Goal: Task Accomplishment & Management: Complete application form

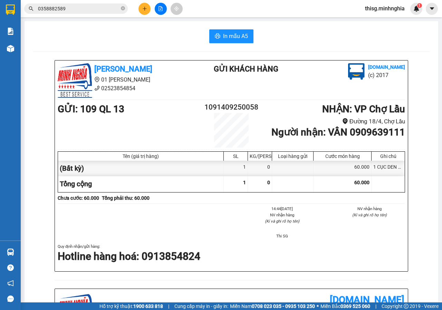
click at [148, 6] on button at bounding box center [145, 9] width 12 height 12
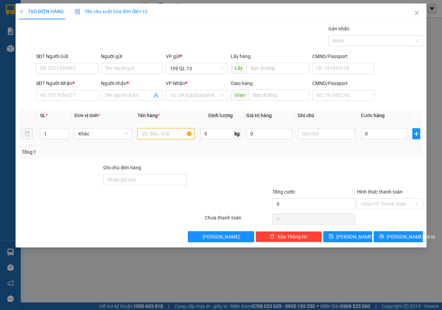
click at [162, 138] on input "text" at bounding box center [167, 133] width 58 height 11
click at [338, 132] on input "text" at bounding box center [327, 133] width 58 height 11
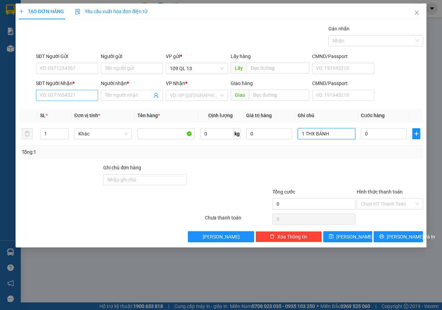
type input "1 THX BÁNH"
click at [75, 98] on input "SĐT Người Nhận *" at bounding box center [67, 95] width 62 height 11
click at [73, 110] on div "0394146977 - TÙNG" at bounding box center [67, 109] width 54 height 8
type input "0394146977"
type input "TÙNG"
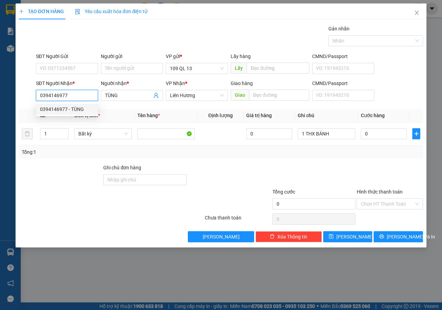
type input "0394146977"
click at [66, 60] on div "SĐT Người Gửi" at bounding box center [67, 58] width 62 height 10
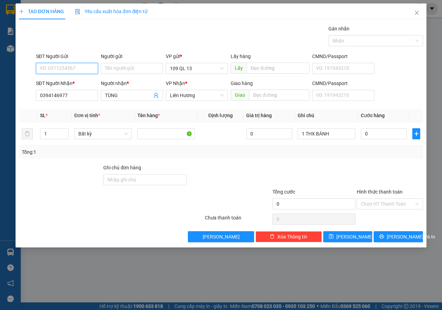
click at [63, 64] on input "SĐT Người Gửi" at bounding box center [67, 68] width 62 height 11
click at [69, 92] on div "0377687550 - TRÚC" at bounding box center [67, 93] width 54 height 8
type input "0377687550"
type input "TRÚC"
click at [377, 132] on input "0" at bounding box center [384, 133] width 46 height 11
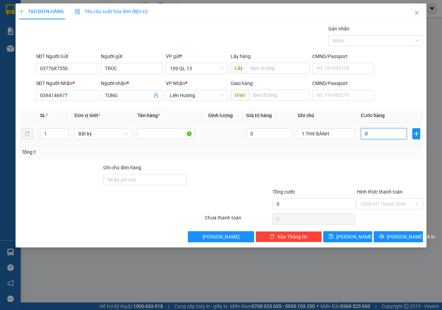
type input "3"
type input "30"
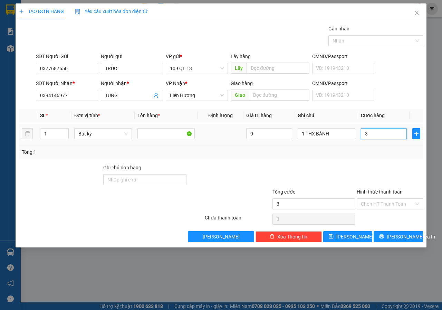
type input "30"
type input "30.000"
click at [383, 202] on input "Hình thức thanh toán" at bounding box center [387, 204] width 53 height 10
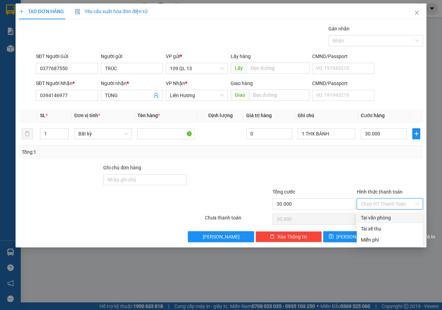
click at [380, 217] on div "Tại văn phòng" at bounding box center [390, 218] width 58 height 8
type input "0"
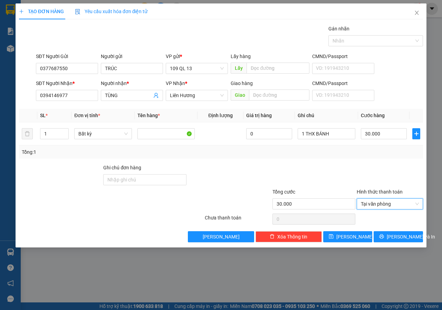
click at [390, 230] on div "Transit Pickup Surcharge Ids Transit Deliver Surcharge Ids Transit Deliver Surc…" at bounding box center [221, 133] width 404 height 217
click at [395, 235] on span "[PERSON_NAME] và In" at bounding box center [411, 237] width 48 height 8
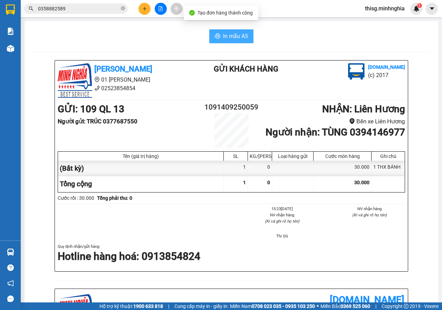
click at [233, 41] on button "In mẫu A5" at bounding box center [231, 36] width 44 height 14
click at [145, 13] on button at bounding box center [145, 9] width 12 height 12
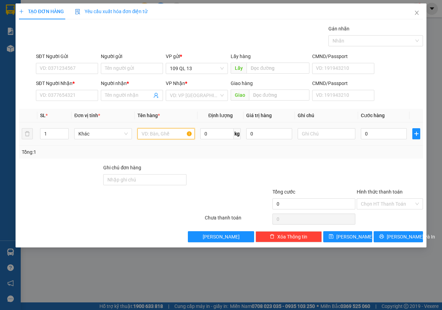
click at [158, 139] on input "text" at bounding box center [167, 133] width 58 height 11
click at [64, 96] on input "SĐT Người Nhận *" at bounding box center [67, 95] width 62 height 11
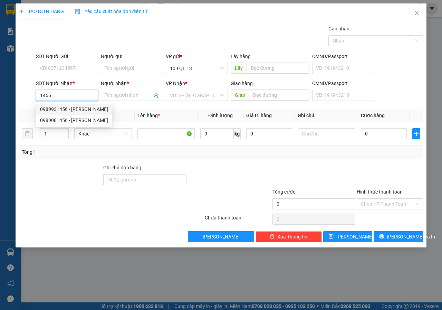
click at [71, 107] on div "0989931456 - [PERSON_NAME]" at bounding box center [74, 109] width 68 height 8
type input "0989931456"
type input "[PERSON_NAME]"
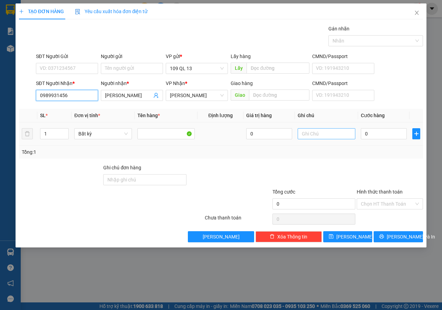
type input "0989931456"
click at [333, 134] on input "text" at bounding box center [327, 133] width 58 height 11
type input "1 HỘP RĂNG"
click at [378, 139] on input "0" at bounding box center [384, 133] width 46 height 11
type input "3"
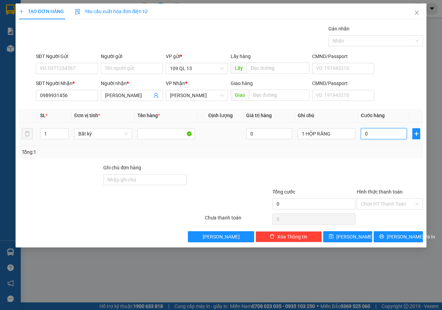
type input "3"
type input "30"
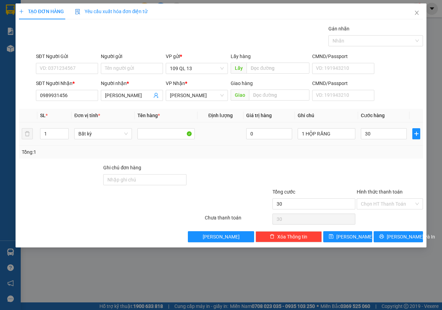
type input "30.000"
click at [371, 153] on div "Tổng: 1" at bounding box center [221, 152] width 399 height 8
click at [381, 199] on input "Hình thức thanh toán" at bounding box center [387, 204] width 53 height 10
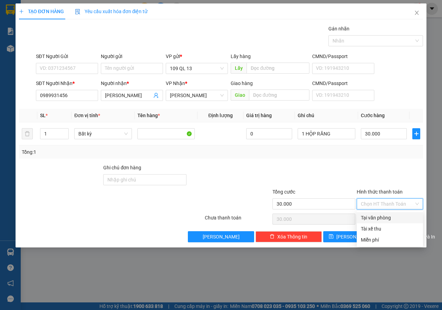
click at [380, 217] on div "Tại văn phòng" at bounding box center [390, 218] width 58 height 8
type input "0"
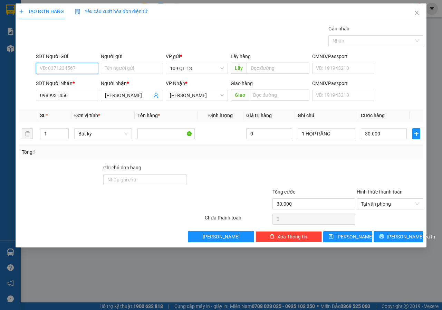
click at [64, 67] on input "SĐT Người Gửi" at bounding box center [67, 68] width 62 height 11
click at [66, 80] on div "0932483463 - DIỄM" at bounding box center [67, 82] width 54 height 8
type input "0932483463"
type input "DIỄM"
click at [405, 236] on span "[PERSON_NAME] và In" at bounding box center [411, 237] width 48 height 8
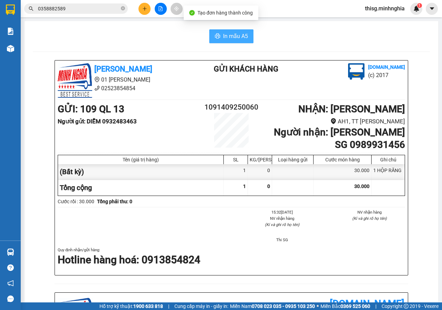
click at [248, 43] on button "In mẫu A5" at bounding box center [231, 36] width 44 height 14
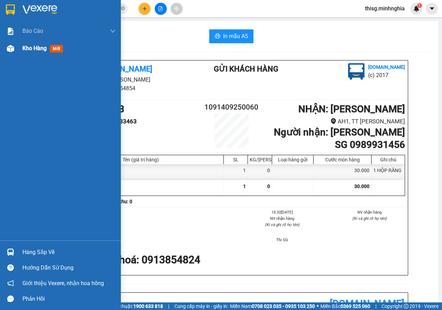
click at [23, 56] on div "Kho hàng mới" at bounding box center [68, 48] width 93 height 17
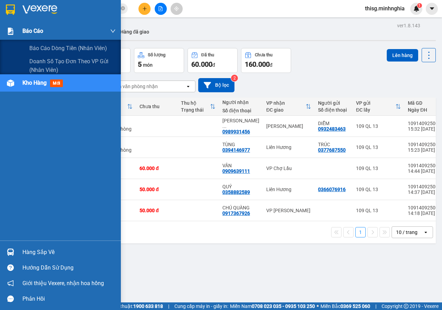
click at [24, 26] on div "Báo cáo" at bounding box center [68, 30] width 93 height 17
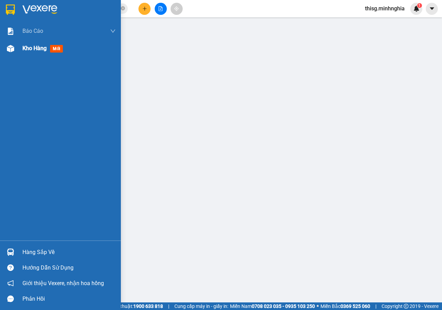
click at [32, 53] on div "Kho hàng mới" at bounding box center [68, 48] width 93 height 17
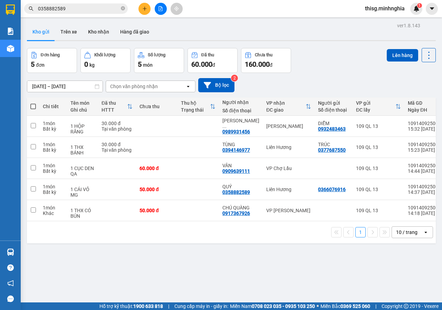
click at [35, 106] on span at bounding box center [33, 107] width 6 height 6
click at [33, 103] on input "checkbox" at bounding box center [33, 103] width 0 height 0
checkbox input "true"
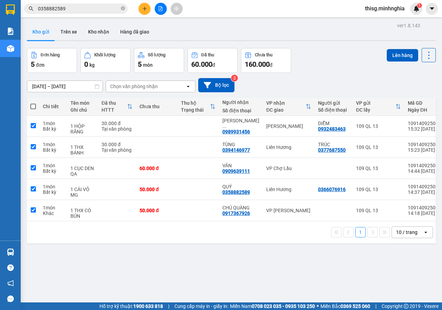
checkbox input "true"
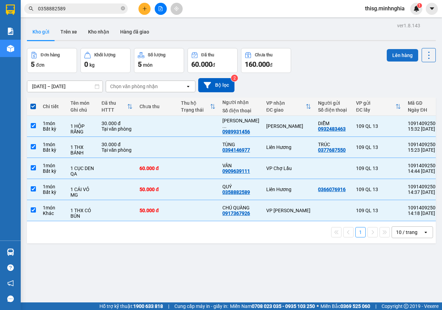
click at [394, 54] on button "Lên hàng" at bounding box center [402, 55] width 31 height 12
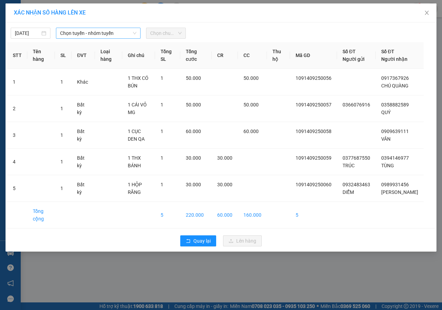
click at [108, 35] on span "Chọn tuyến - nhóm tuyến" at bounding box center [98, 33] width 76 height 10
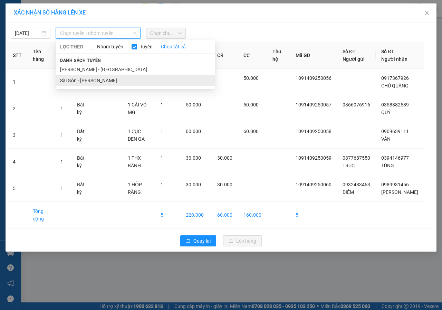
click at [92, 77] on li "Sài Gòn - [PERSON_NAME]" at bounding box center [135, 80] width 159 height 11
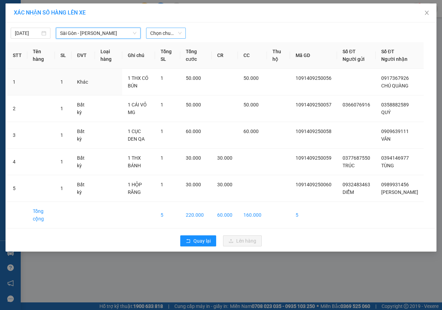
click at [185, 33] on div "Chọn chuyến" at bounding box center [166, 33] width 40 height 11
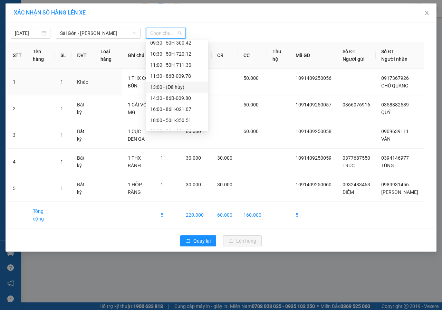
scroll to position [66, 0]
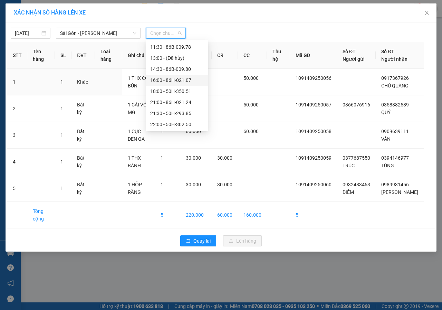
click at [159, 79] on div "16:00 - 86H-021.07" at bounding box center [177, 80] width 54 height 8
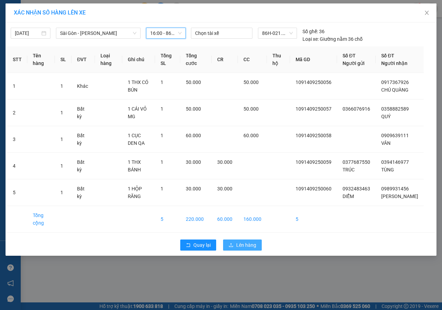
click at [254, 249] on span "Lên hàng" at bounding box center [246, 245] width 20 height 8
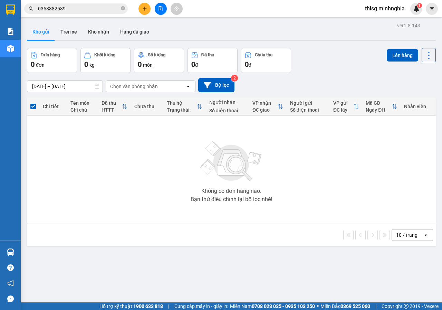
click at [145, 12] on button at bounding box center [145, 9] width 12 height 12
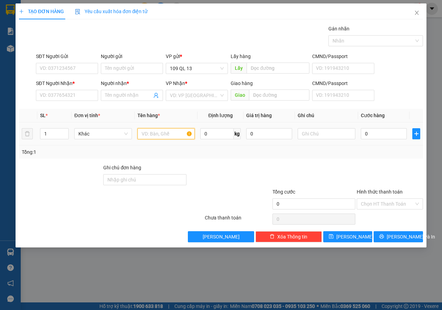
click at [151, 130] on input "text" at bounding box center [167, 133] width 58 height 11
click at [53, 95] on input "SĐT Người Nhận *" at bounding box center [67, 95] width 62 height 11
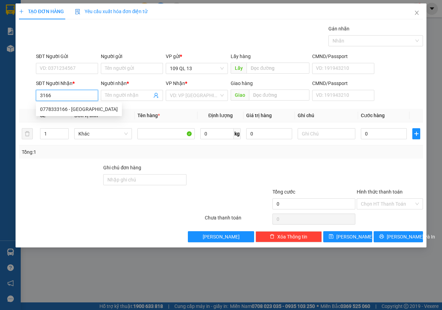
click at [85, 109] on div "0778333166 - [GEOGRAPHIC_DATA]" at bounding box center [79, 109] width 78 height 8
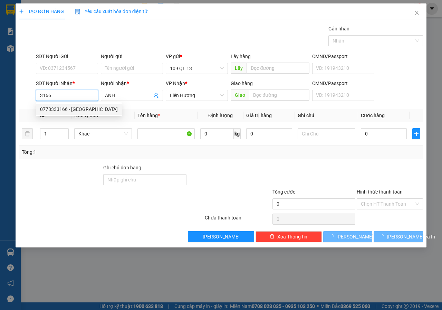
type input "0778333166"
type input "ANH"
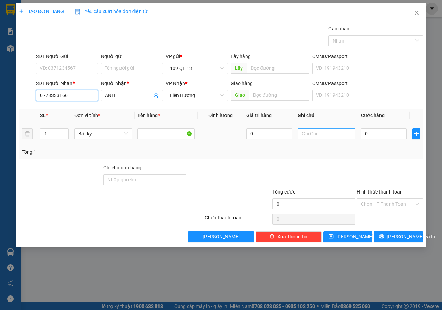
type input "0778333166"
click at [329, 134] on input "text" at bounding box center [327, 133] width 58 height 11
type input "1 CỤC TRẮNG LK"
type input "3"
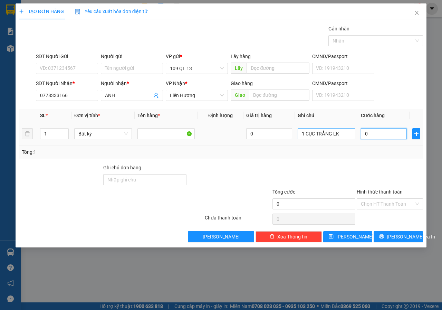
type input "3"
type input "30"
type input "30.000"
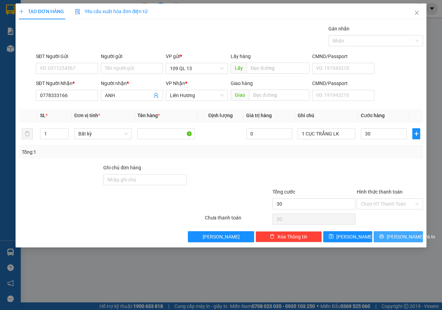
type input "30.000"
click at [403, 237] on span "[PERSON_NAME] và In" at bounding box center [411, 237] width 48 height 8
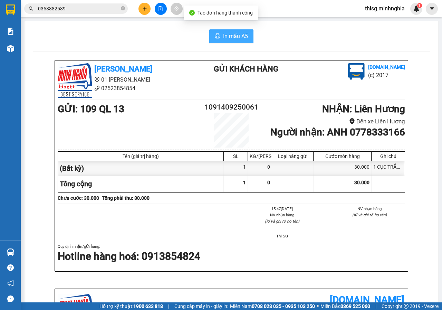
click at [223, 36] on span "In mẫu A5" at bounding box center [235, 36] width 25 height 9
click at [141, 10] on button at bounding box center [145, 9] width 12 height 12
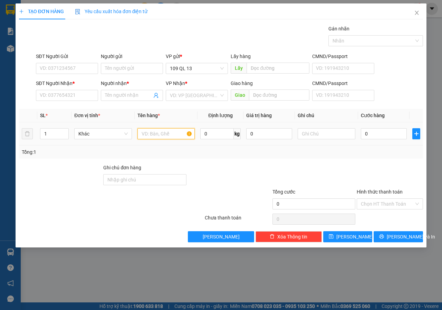
click at [154, 132] on input "text" at bounding box center [167, 133] width 58 height 11
type input "2"
click at [66, 132] on icon "up" at bounding box center [65, 132] width 2 height 2
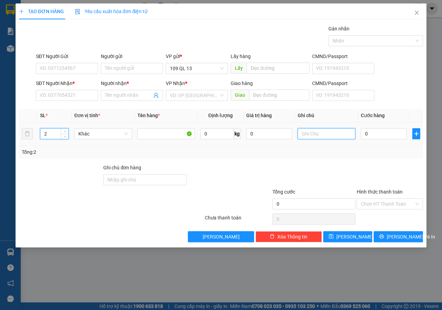
click at [310, 134] on input "text" at bounding box center [327, 133] width 58 height 11
type input "2 CỤC ĐEN LK"
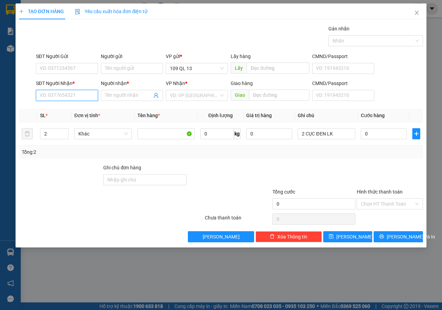
click at [86, 100] on input "SĐT Người Nhận *" at bounding box center [67, 95] width 62 height 11
type input "0336330143"
click at [79, 110] on div "0336330143 - LAN" at bounding box center [67, 109] width 54 height 8
type input "LAN"
type input "HÀM MỸ"
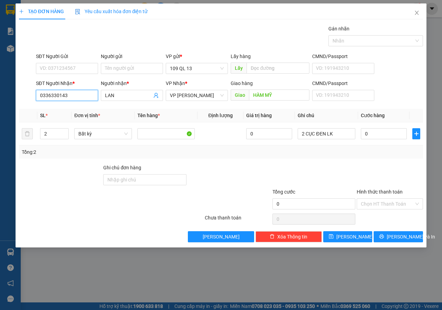
type input "0336330143"
click at [75, 79] on form "SĐT Người Gửi VD: 0371234567 Người gửi Tên người gửi VP gửi * 109 QL 13 Lấy hàn…" at bounding box center [221, 78] width 404 height 51
click at [74, 73] on input "SĐT Người Gửi" at bounding box center [67, 68] width 62 height 11
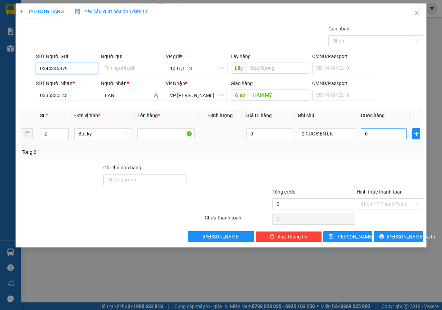
type input "0344346879"
click at [378, 131] on input "0" at bounding box center [384, 133] width 46 height 11
click at [330, 131] on input "2 CỤC ĐEN LK" at bounding box center [327, 133] width 58 height 11
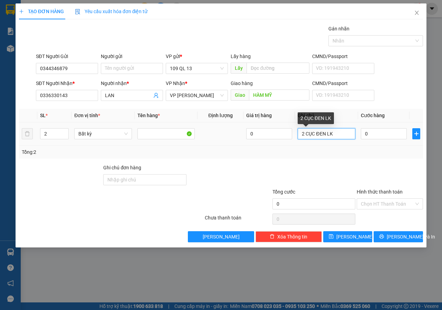
click at [330, 131] on input "2 CỤC ĐEN LK" at bounding box center [327, 133] width 58 height 11
type input "2 CỤC ĐEN ĐL"
type input "1"
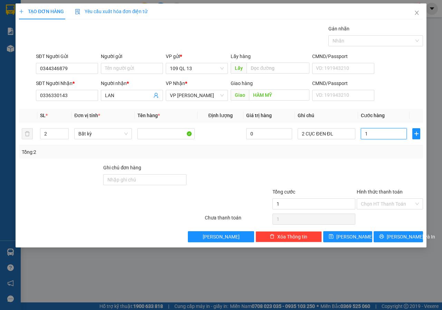
type input "16"
type input "160"
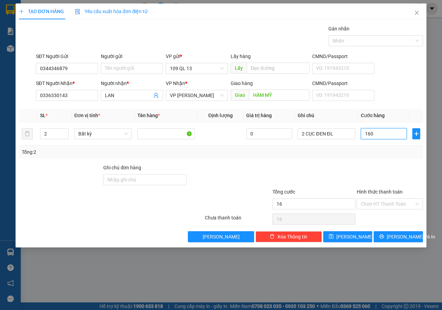
type input "160"
type input "160.000"
click at [382, 238] on button "[PERSON_NAME] và In" at bounding box center [398, 236] width 49 height 11
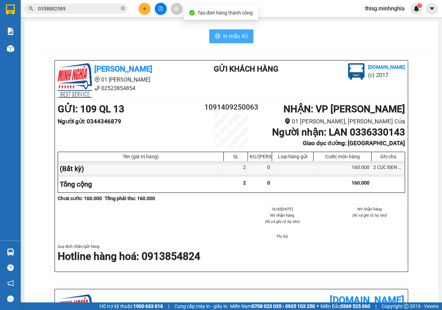
click at [227, 40] on span "In mẫu A5" at bounding box center [235, 36] width 25 height 9
click at [226, 38] on span "In mẫu A5" at bounding box center [235, 36] width 25 height 9
